Goal: Complete application form

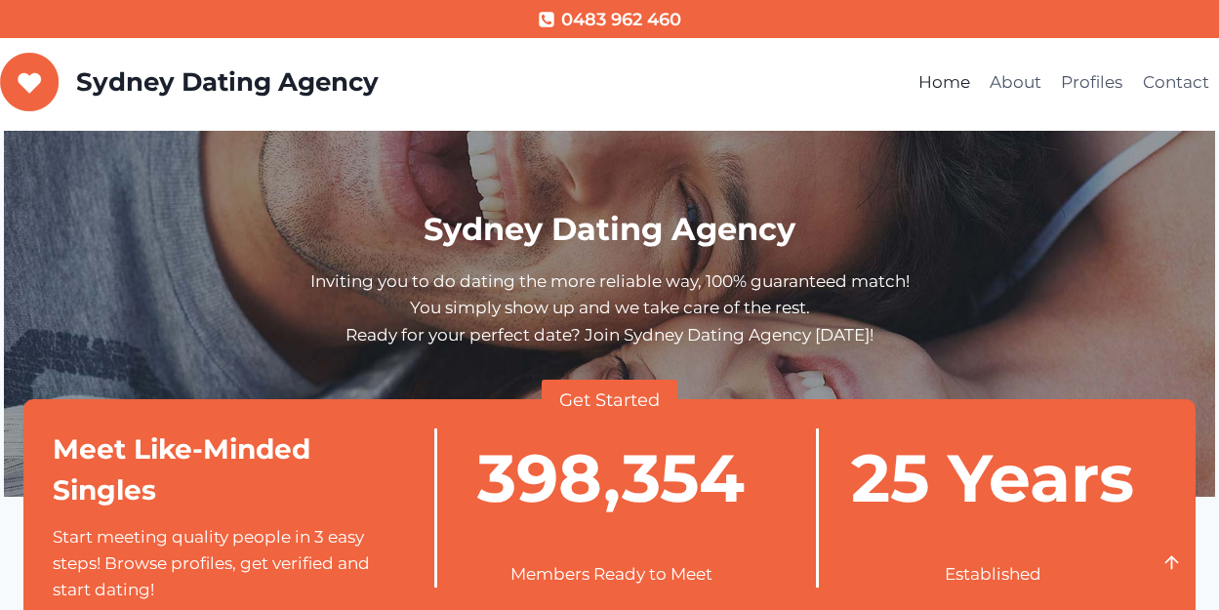
scroll to position [390, 0]
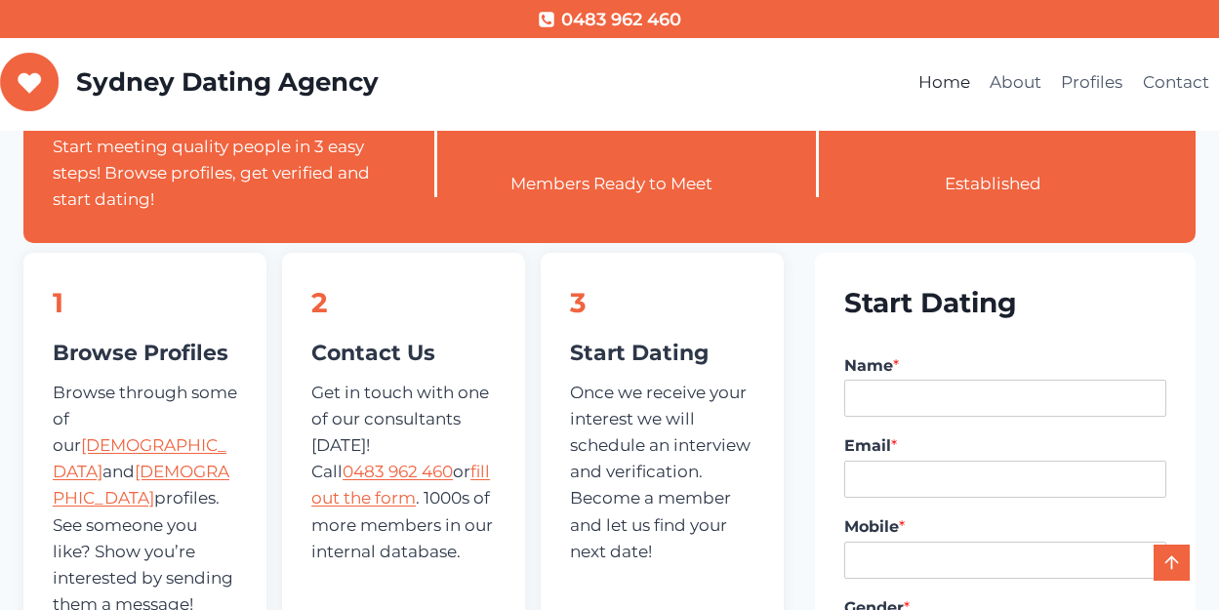
type input "Hildaa"
click at [956, 476] on input "Email *" at bounding box center [1005, 479] width 322 height 37
type input "[EMAIL_ADDRESS][DOMAIN_NAME]"
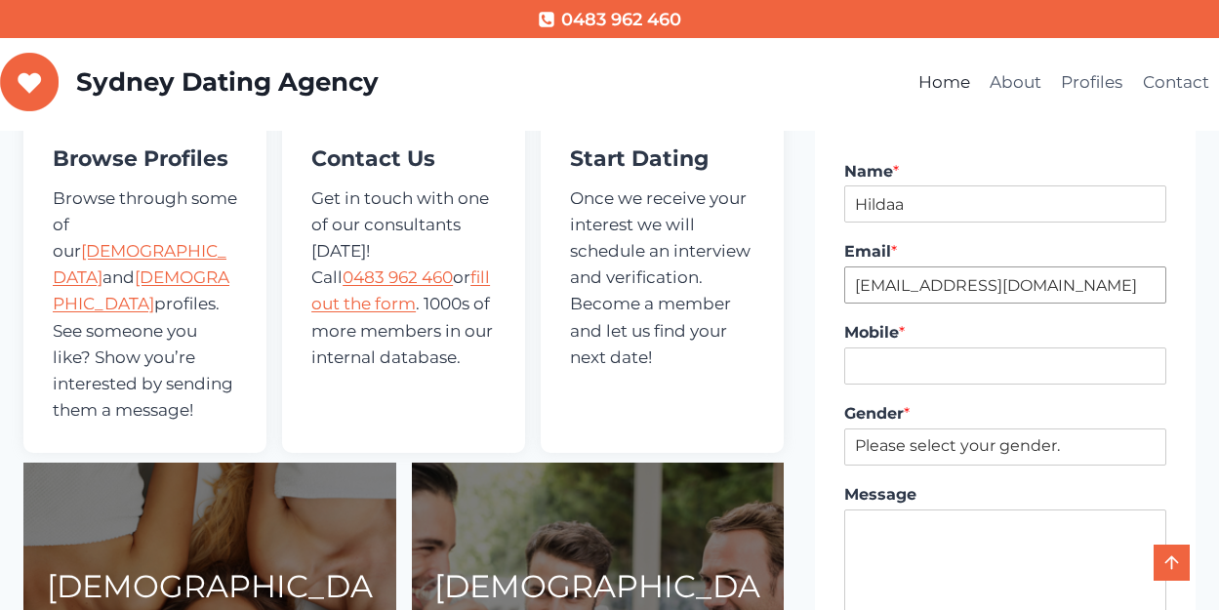
scroll to position [586, 0]
click at [945, 355] on input "Mobile *" at bounding box center [1005, 364] width 322 height 37
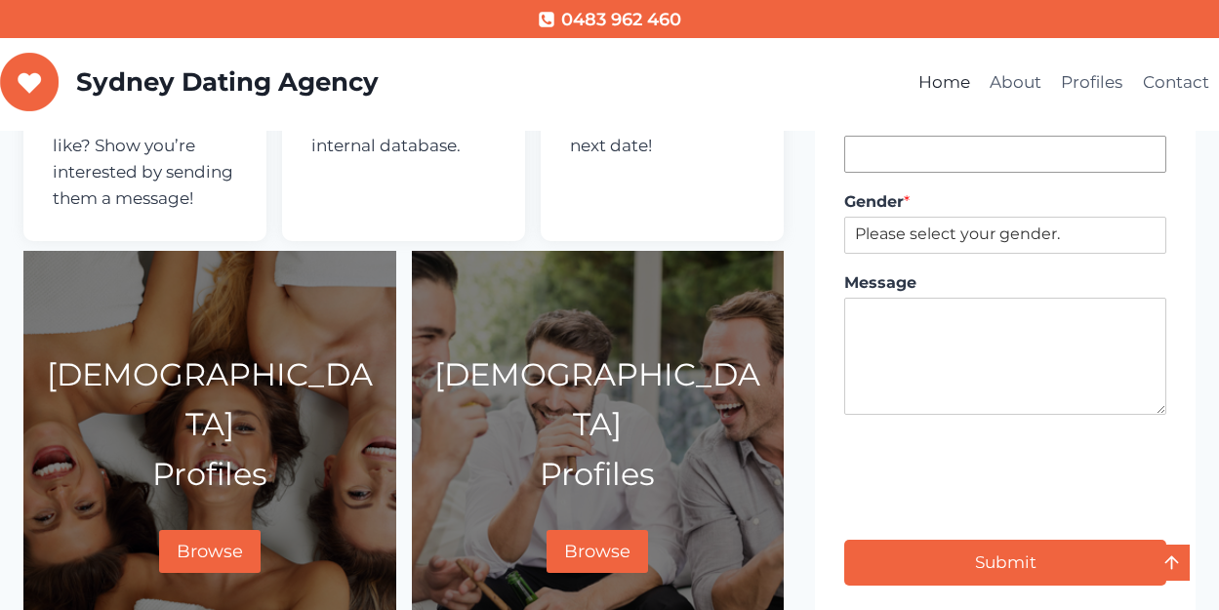
scroll to position [683, 0]
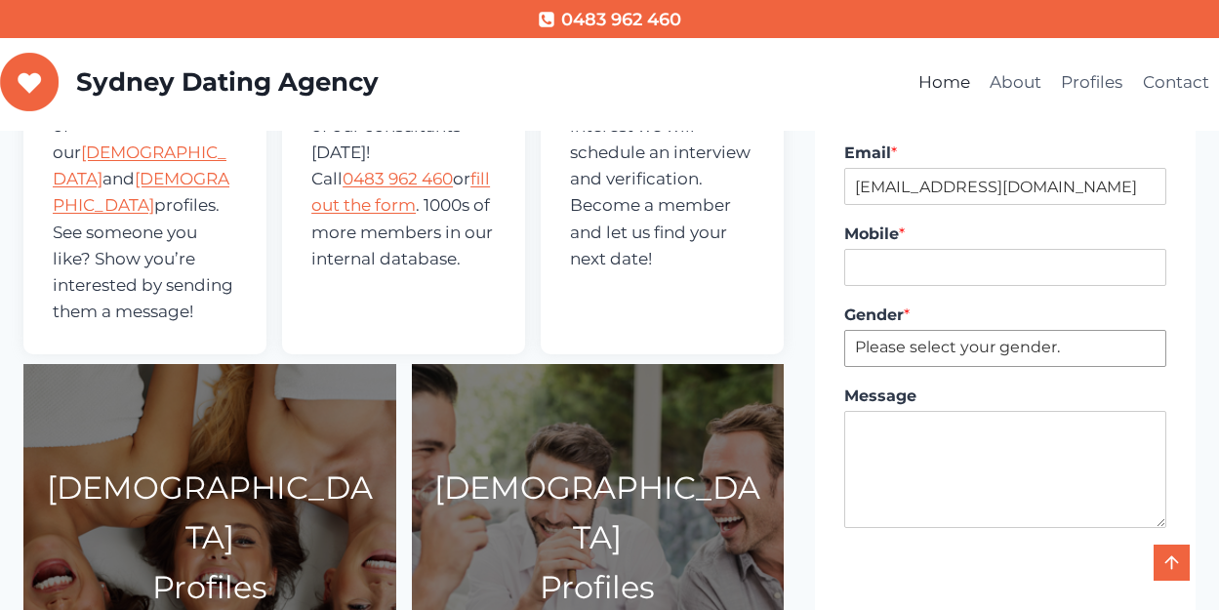
click at [965, 340] on select "Please select your gender. [DEMOGRAPHIC_DATA] [DEMOGRAPHIC_DATA]" at bounding box center [1005, 348] width 322 height 37
select select "[DEMOGRAPHIC_DATA]"
click at [844, 330] on select "Please select your gender. [DEMOGRAPHIC_DATA] [DEMOGRAPHIC_DATA]" at bounding box center [1005, 348] width 322 height 37
click at [924, 269] on input "Mobile *" at bounding box center [1005, 267] width 322 height 37
click at [923, 273] on input "Mobile *" at bounding box center [1005, 267] width 322 height 37
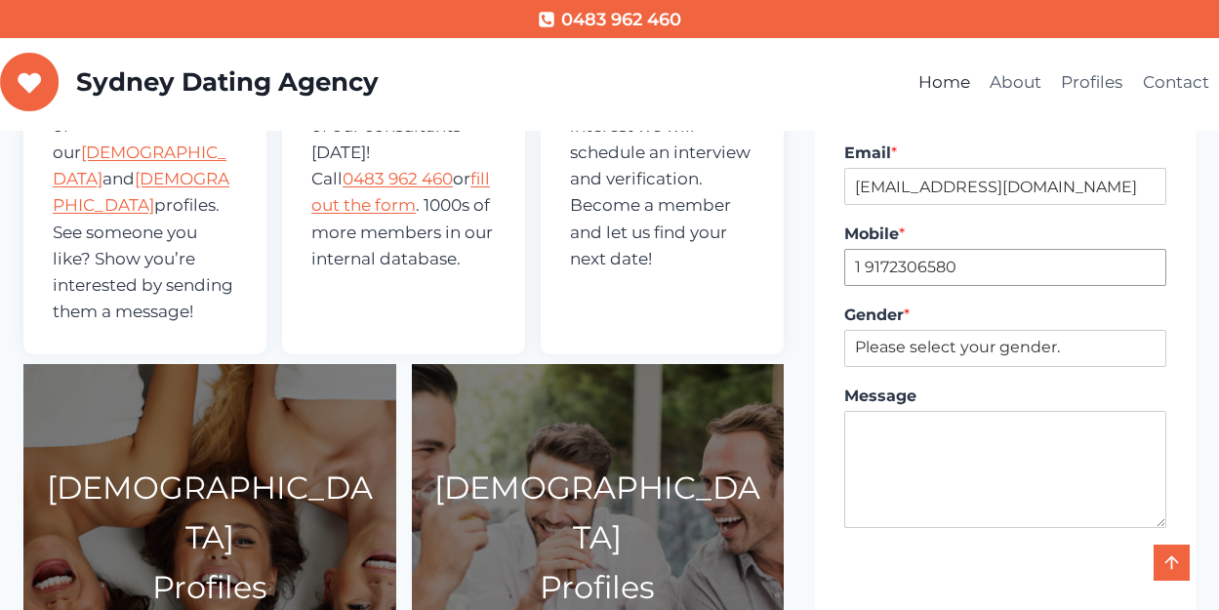
type input "1 9172306580"
click at [920, 491] on textarea "Message" at bounding box center [1005, 469] width 322 height 117
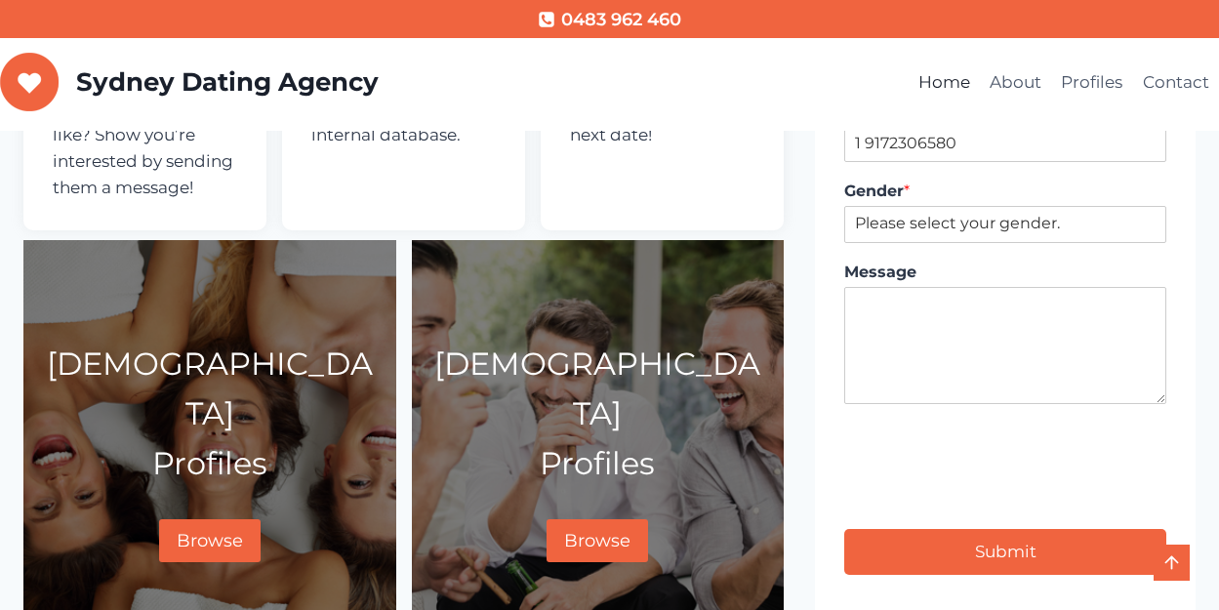
scroll to position [781, 0]
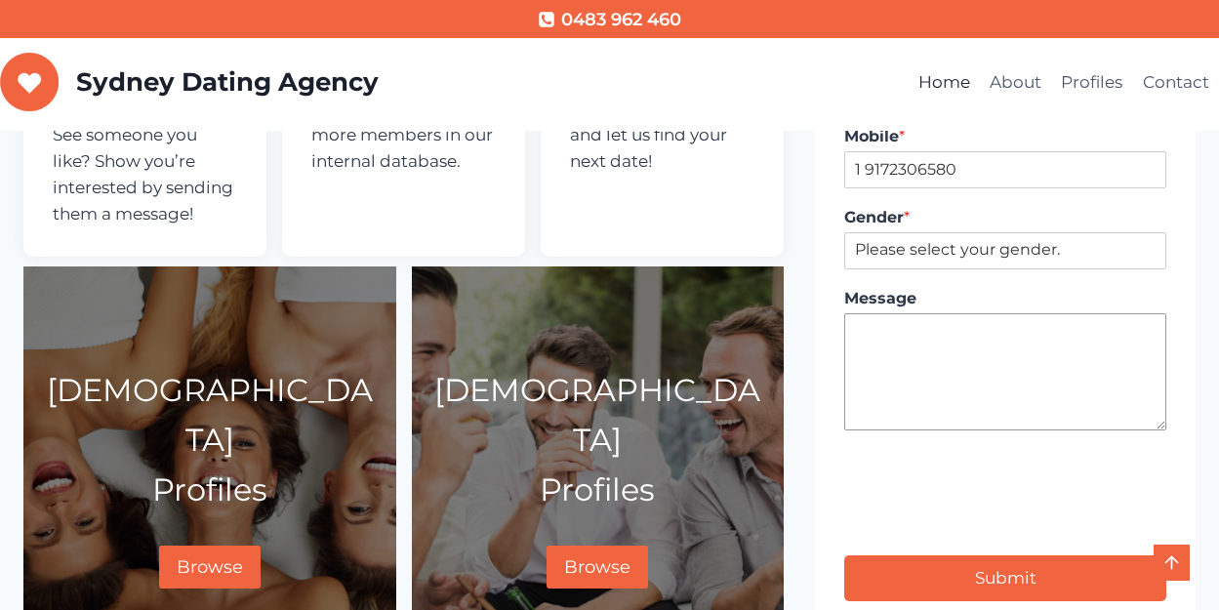
click at [940, 369] on textarea "Message" at bounding box center [1005, 371] width 322 height 117
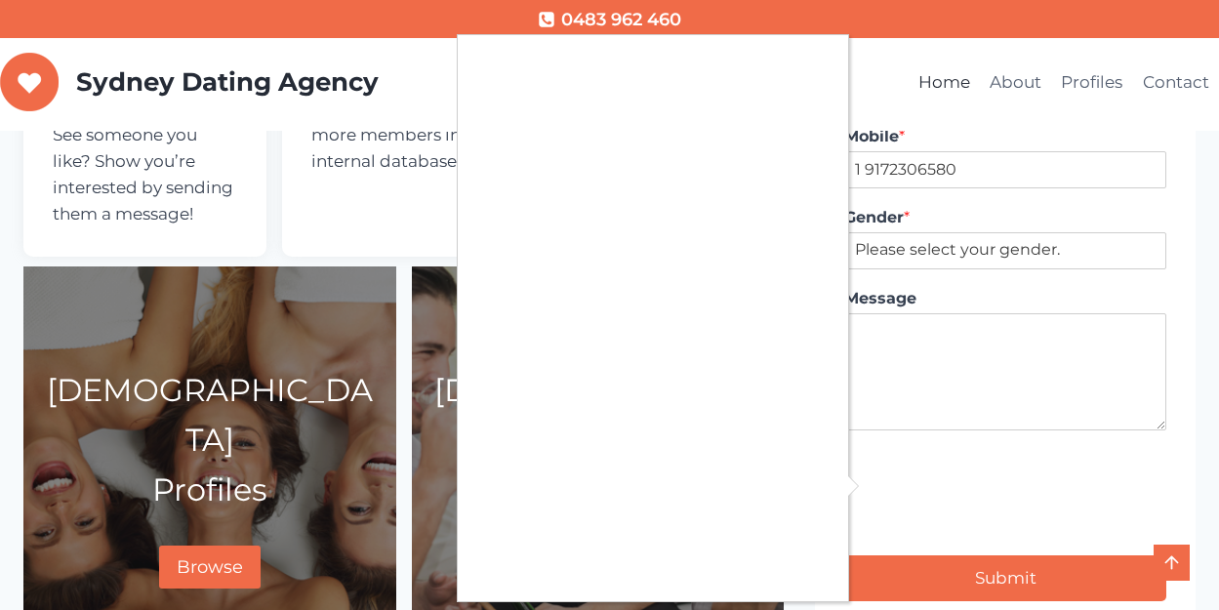
click at [914, 336] on div at bounding box center [609, 305] width 1219 height 610
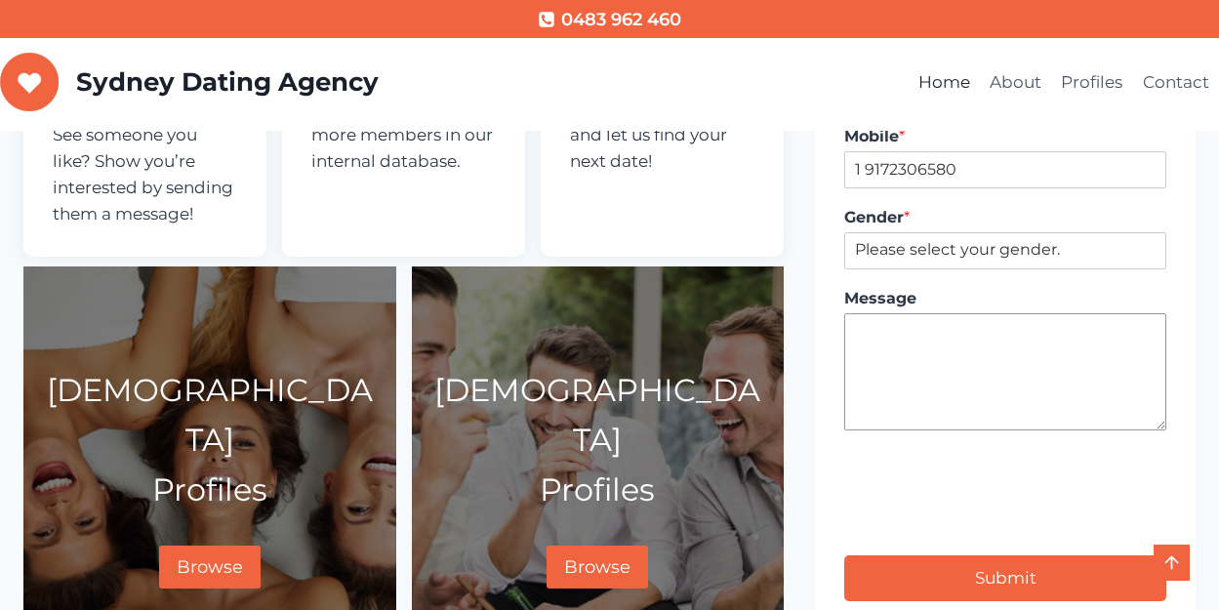
click at [925, 351] on textarea "Message" at bounding box center [1005, 371] width 322 height 117
click at [938, 327] on textarea "love for live" at bounding box center [1005, 371] width 322 height 117
type textarea "love for life"
click at [1006, 311] on div "Message love for life" at bounding box center [1005, 359] width 322 height 161
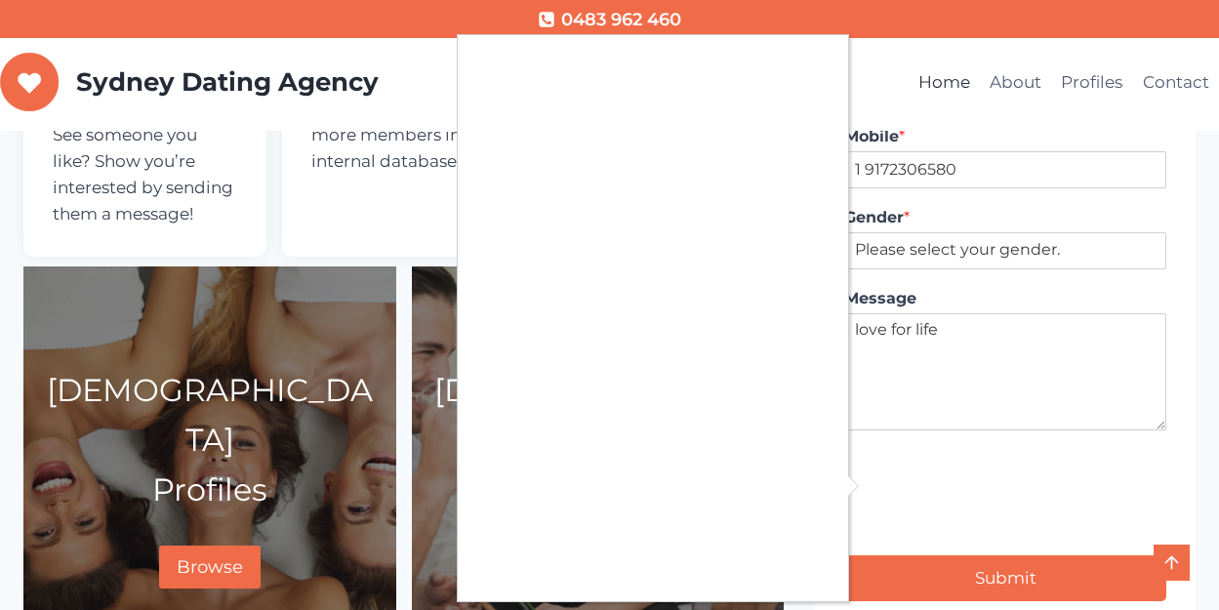
click at [873, 476] on div at bounding box center [609, 305] width 1219 height 610
click at [996, 586] on div at bounding box center [609, 305] width 1219 height 610
click at [989, 571] on div at bounding box center [609, 305] width 1219 height 610
type input "1"
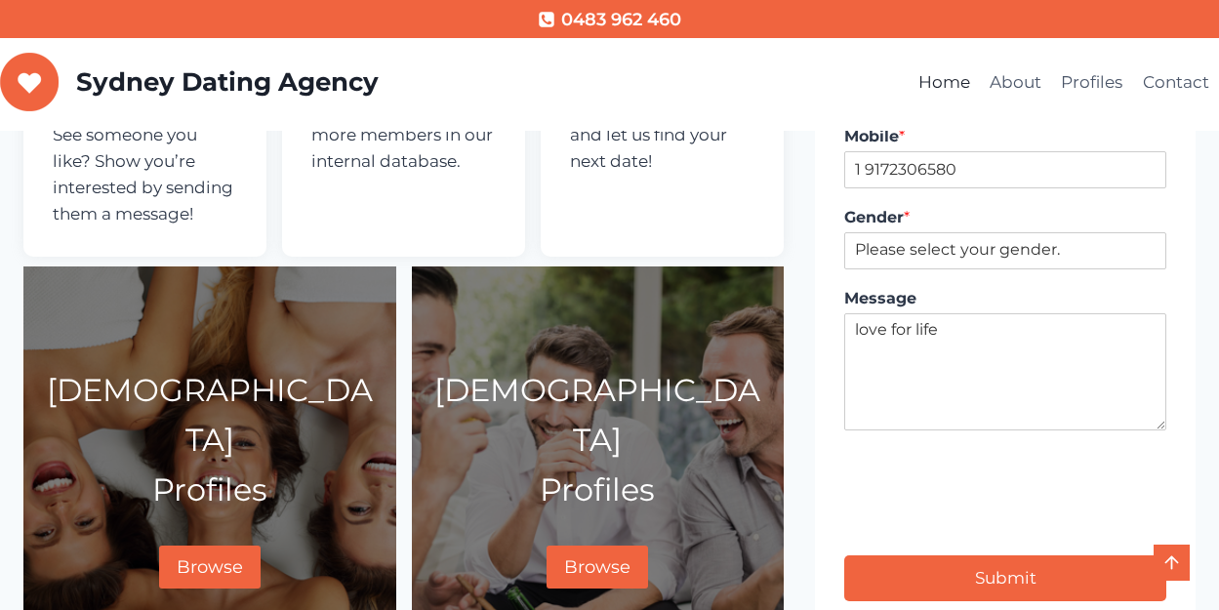
click at [1030, 566] on button "Submit" at bounding box center [1005, 578] width 322 height 46
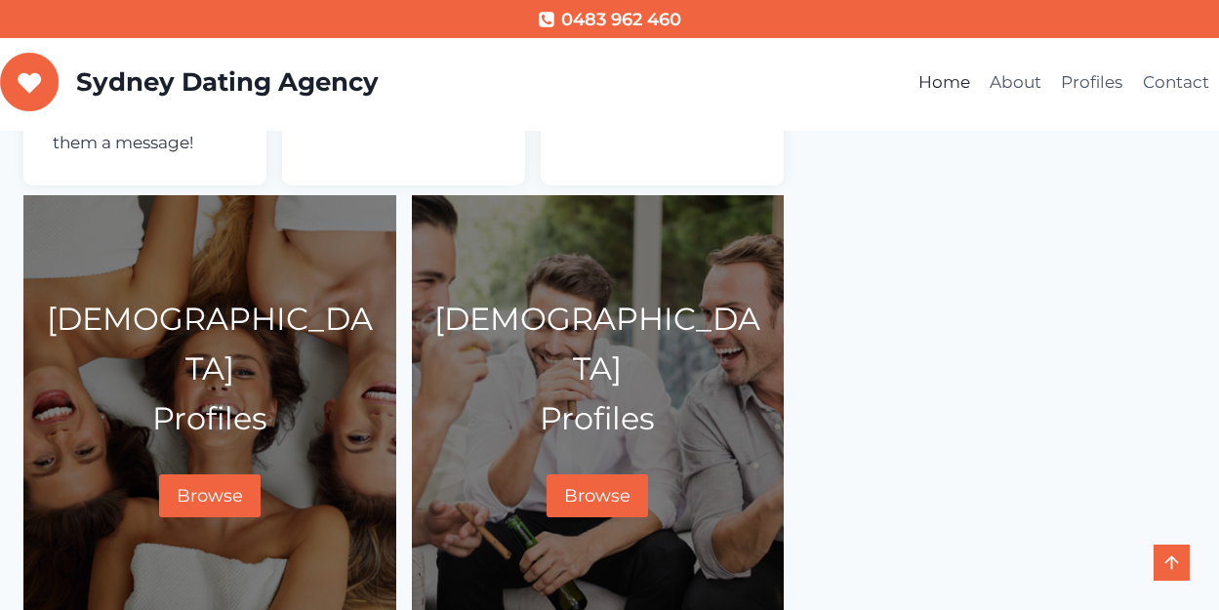
scroll to position [898, 0]
